Goal: Information Seeking & Learning: Check status

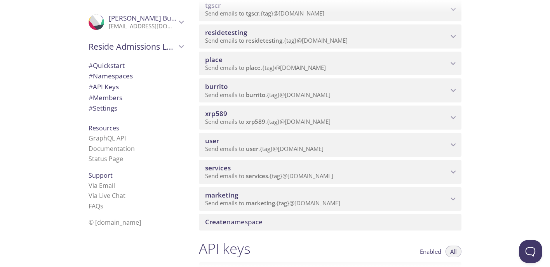
scroll to position [123, 0]
click at [446, 124] on p "Send emails to xrp589 . {tag} @[DOMAIN_NAME]" at bounding box center [326, 123] width 243 height 8
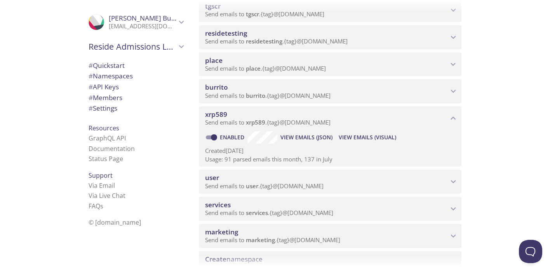
click at [436, 124] on p "Send emails to xrp589 . {tag} @[DOMAIN_NAME]" at bounding box center [326, 123] width 243 height 8
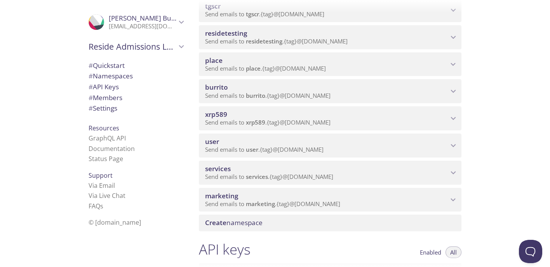
click at [451, 116] on icon "xrp589 namespace" at bounding box center [453, 118] width 10 height 10
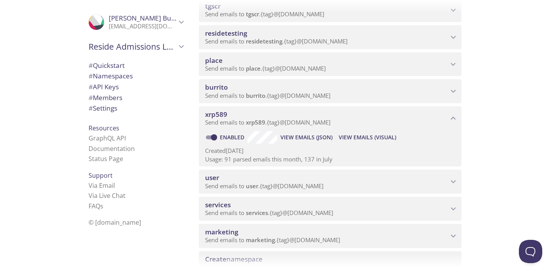
click at [364, 137] on span "View Emails (Visual)" at bounding box center [367, 137] width 57 height 9
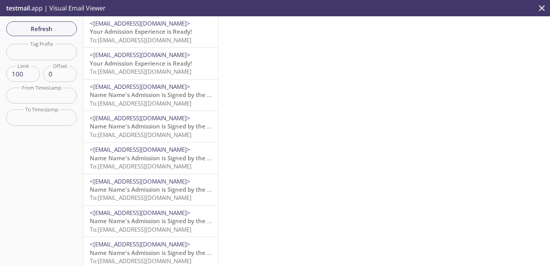
click at [129, 35] on span "Your Admission Experience is Ready!" at bounding box center [141, 32] width 102 height 8
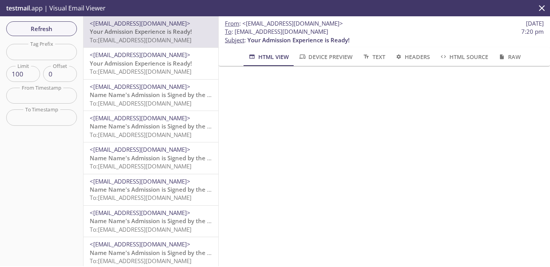
drag, startPoint x: 325, startPoint y: 33, endPoint x: 234, endPoint y: 32, distance: 90.1
click at [234, 32] on span "To : [EMAIL_ADDRESS][DOMAIN_NAME] 7:20 pm" at bounding box center [384, 32] width 319 height 8
copy span "[EMAIL_ADDRESS][DOMAIN_NAME]"
click at [46, 30] on span "Refresh" at bounding box center [41, 29] width 58 height 10
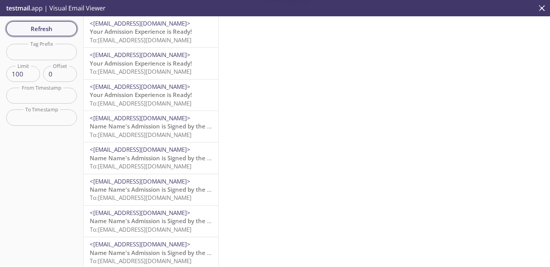
click at [50, 24] on span "Refresh" at bounding box center [41, 29] width 58 height 10
click at [152, 34] on span "Shortex Admission Approval" at bounding box center [129, 32] width 78 height 8
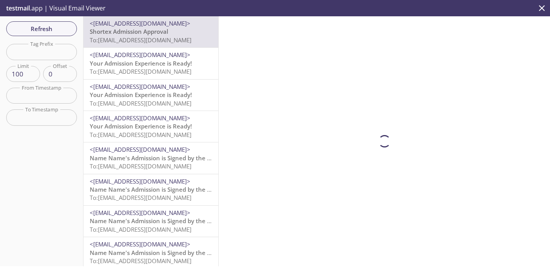
click at [145, 134] on span "To: [EMAIL_ADDRESS][DOMAIN_NAME]" at bounding box center [141, 135] width 102 height 8
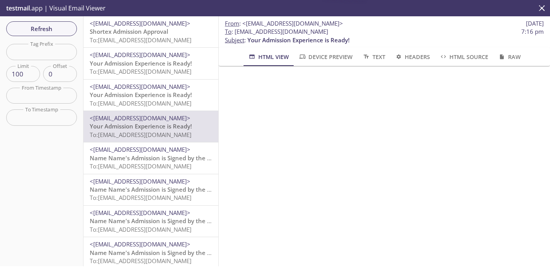
click at [163, 103] on span "To: [EMAIL_ADDRESS][DOMAIN_NAME]" at bounding box center [141, 103] width 102 height 8
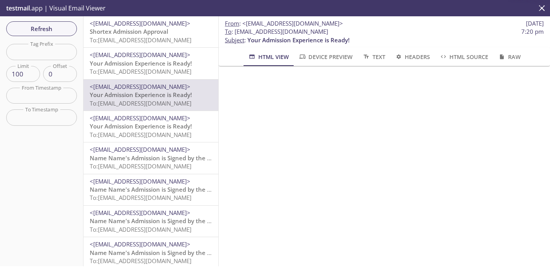
click at [147, 125] on span "Your Admission Experience is Ready!" at bounding box center [141, 126] width 102 height 8
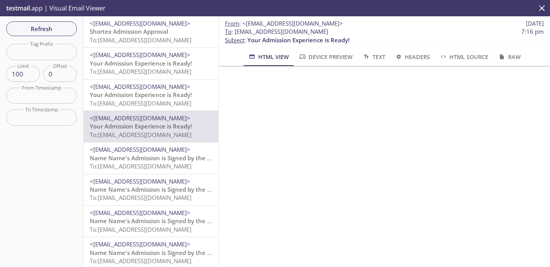
click at [156, 90] on span "<[EMAIL_ADDRESS][DOMAIN_NAME]>" at bounding box center [151, 87] width 122 height 8
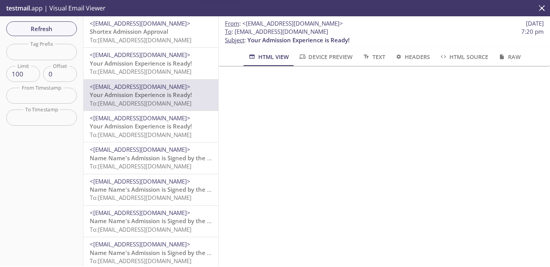
click at [159, 63] on span "Your Admission Experience is Ready!" at bounding box center [141, 63] width 102 height 8
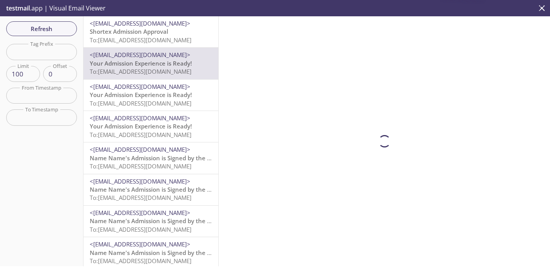
click at [143, 127] on span "Your Admission Experience is Ready!" at bounding box center [141, 126] width 102 height 8
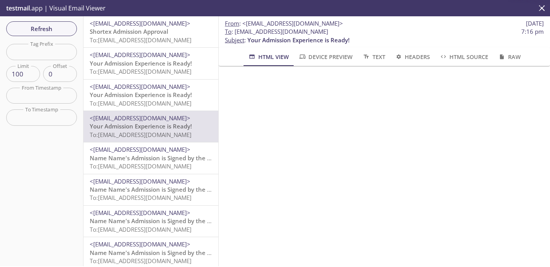
click at [157, 109] on div "<[EMAIL_ADDRESS][DOMAIN_NAME]> Your Admission Experience is Ready! To: [EMAIL_A…" at bounding box center [150, 95] width 135 height 31
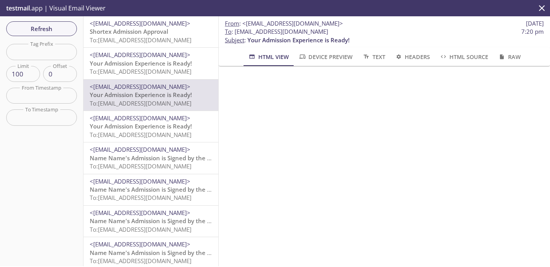
click at [159, 73] on span "To: [EMAIL_ADDRESS][DOMAIN_NAME]" at bounding box center [141, 72] width 102 height 8
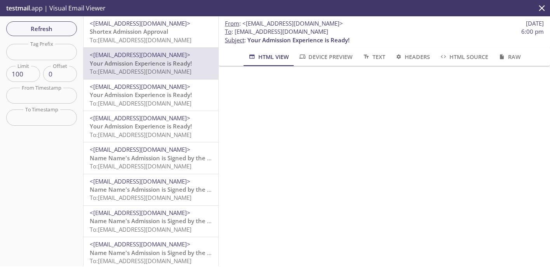
click at [166, 36] on span "To: [EMAIL_ADDRESS][DOMAIN_NAME]" at bounding box center [141, 40] width 102 height 8
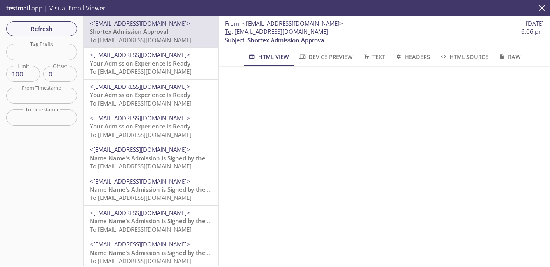
click at [167, 60] on span "Your Admission Experience is Ready!" at bounding box center [141, 63] width 102 height 8
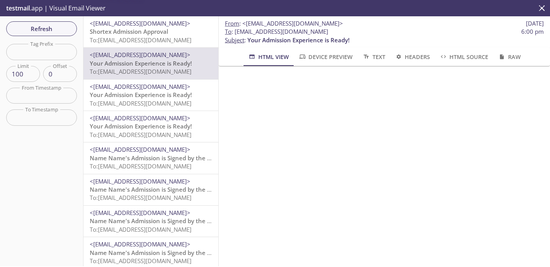
click at [167, 34] on span "Shortex Admission Approval" at bounding box center [129, 32] width 78 height 8
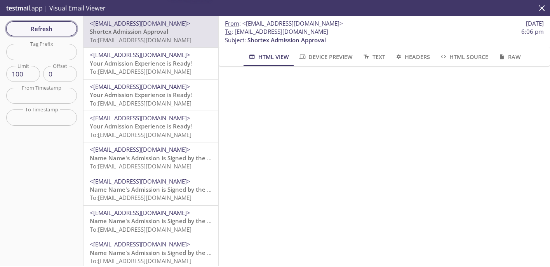
click at [64, 28] on span "Refresh" at bounding box center [41, 29] width 58 height 10
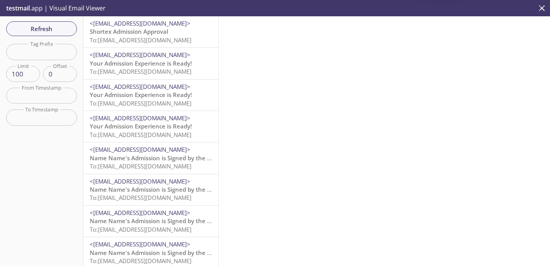
click at [174, 46] on div "<[EMAIL_ADDRESS][DOMAIN_NAME]> Shortex Admission Approval To: [EMAIL_ADDRESS][D…" at bounding box center [150, 31] width 135 height 31
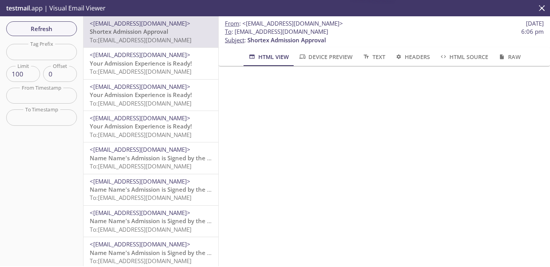
click at [168, 64] on span "Your Admission Experience is Ready!" at bounding box center [141, 63] width 102 height 8
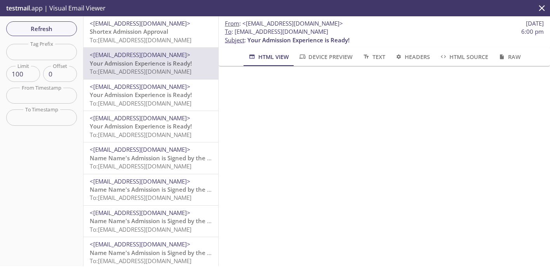
click at [158, 86] on span "<[EMAIL_ADDRESS][DOMAIN_NAME]>" at bounding box center [140, 87] width 101 height 8
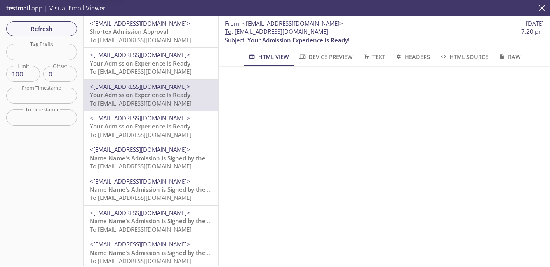
click at [163, 56] on span "<[EMAIL_ADDRESS][DOMAIN_NAME]>" at bounding box center [140, 55] width 101 height 8
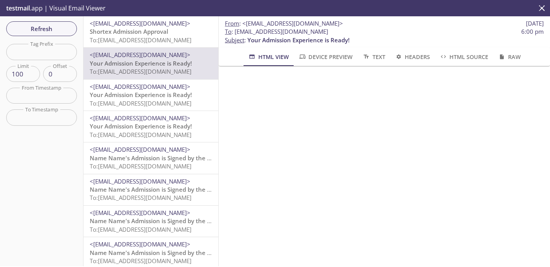
click at [163, 38] on span "To: [EMAIL_ADDRESS][DOMAIN_NAME]" at bounding box center [141, 40] width 102 height 8
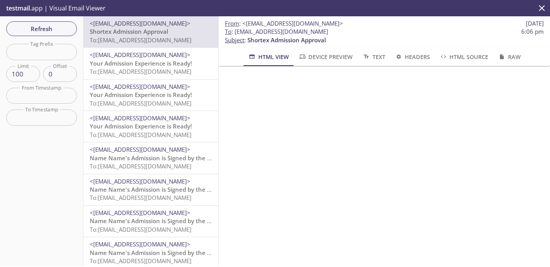
click at [135, 72] on span "To: [EMAIL_ADDRESS][DOMAIN_NAME]" at bounding box center [141, 72] width 102 height 8
click at [135, 97] on span "Your Admission Experience is Ready!" at bounding box center [141, 95] width 102 height 8
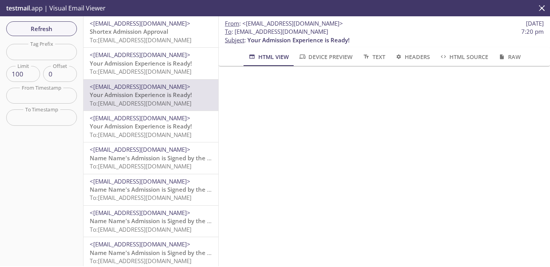
click at [152, 65] on span "Your Admission Experience is Ready!" at bounding box center [141, 63] width 102 height 8
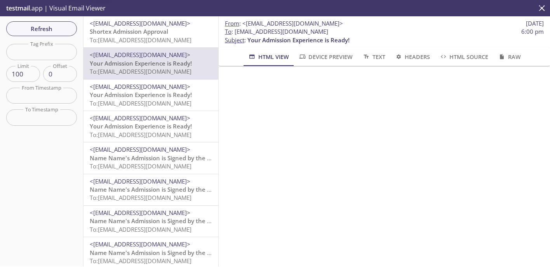
click at [163, 32] on span "Shortex Admission Approval" at bounding box center [129, 32] width 78 height 8
